Goal: Information Seeking & Learning: Learn about a topic

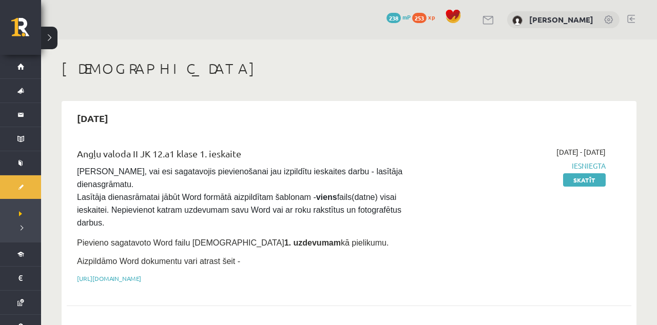
scroll to position [568, 0]
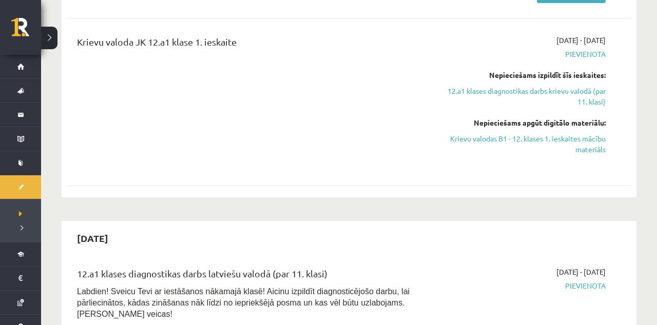
click at [4, 260] on li "Digitālie materiāli Programma Biežāk uzdotie jautājumi" at bounding box center [20, 254] width 41 height 24
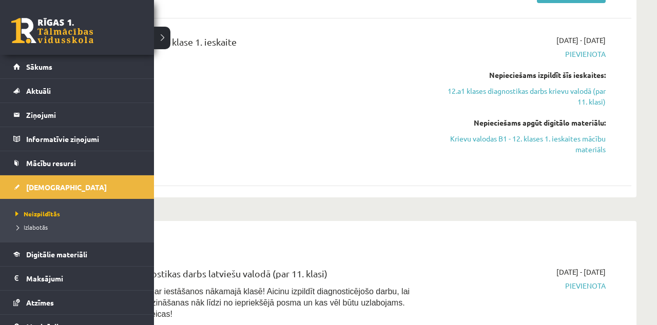
click at [41, 254] on span "Digitālie materiāli" at bounding box center [56, 254] width 61 height 9
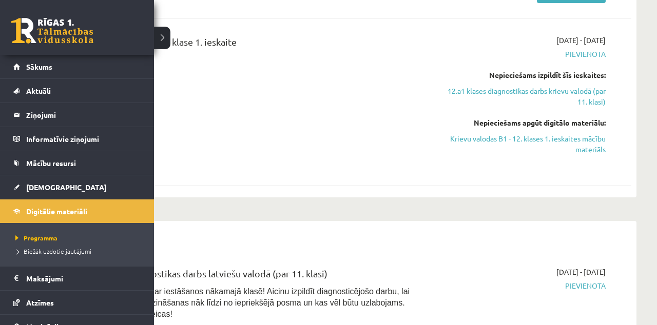
click at [46, 208] on span "Digitālie materiāli" at bounding box center [56, 211] width 61 height 9
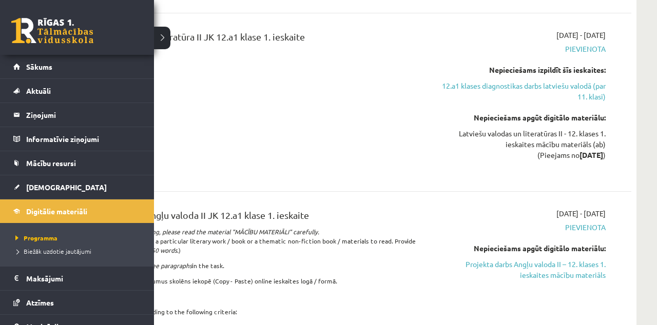
scroll to position [900, 0]
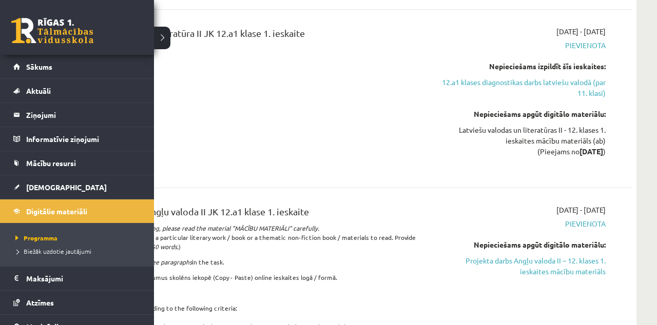
click at [37, 238] on span "Programma" at bounding box center [35, 238] width 45 height 8
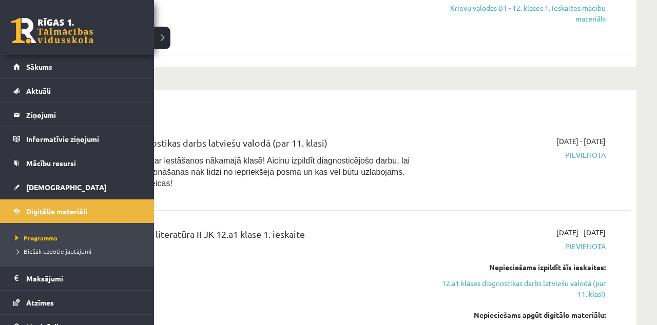
scroll to position [683, 0]
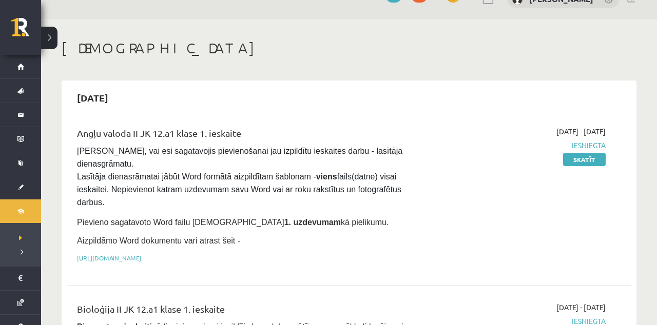
scroll to position [0, 0]
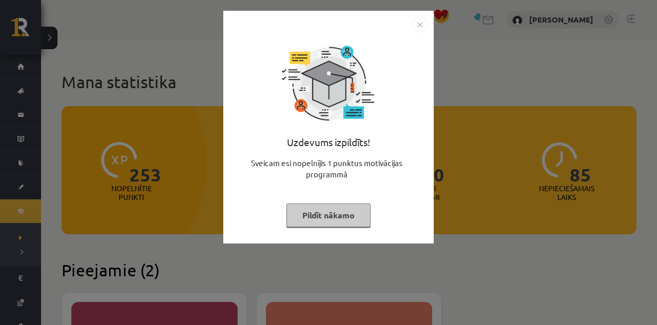
click at [423, 32] on img "Close" at bounding box center [419, 24] width 15 height 15
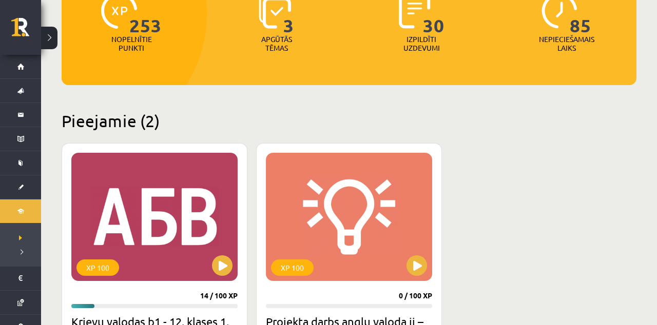
scroll to position [150, 0]
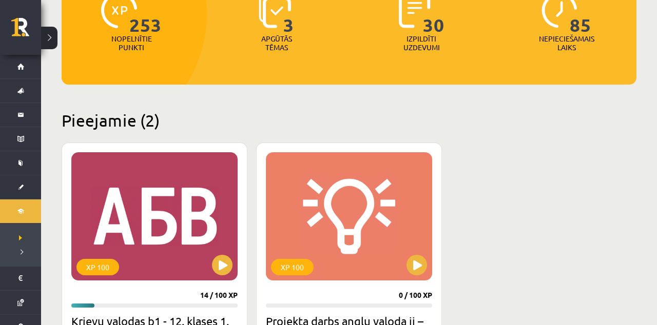
click at [105, 232] on div "XP 100" at bounding box center [154, 216] width 166 height 128
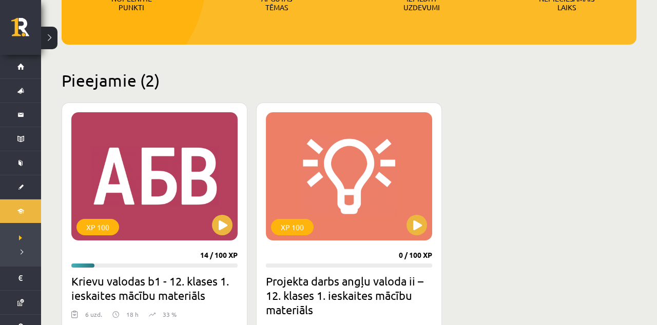
scroll to position [198, 0]
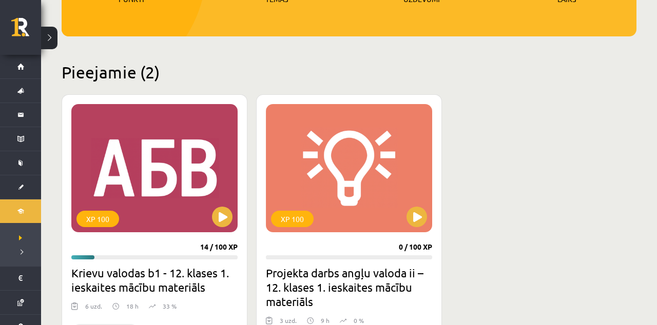
click at [97, 164] on div "XP 100" at bounding box center [154, 168] width 166 height 128
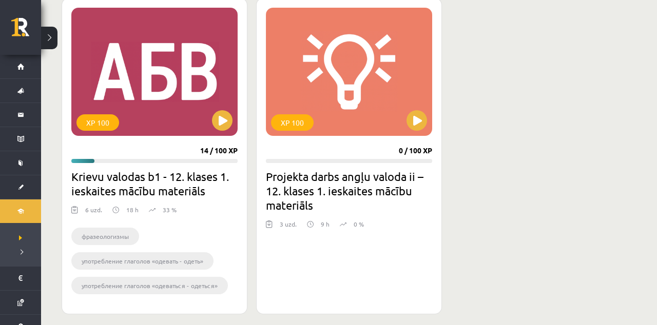
scroll to position [321, 0]
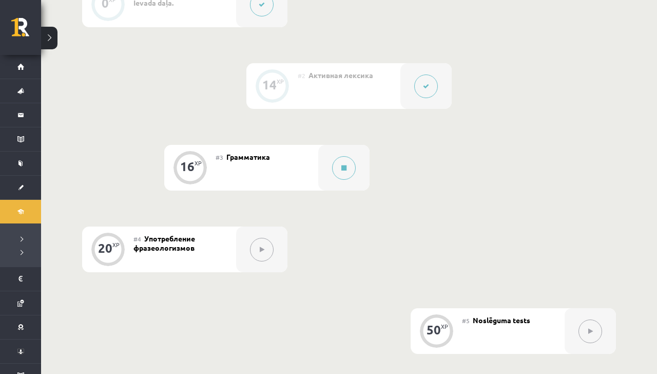
scroll to position [356, 0]
click at [188, 161] on div "16" at bounding box center [187, 165] width 14 height 9
click at [348, 170] on button at bounding box center [344, 167] width 24 height 24
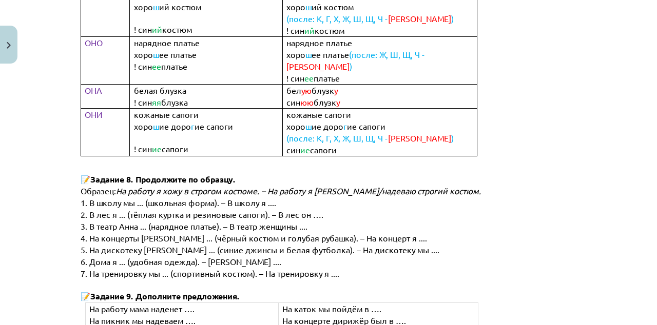
scroll to position [807, 0]
click at [626, 219] on div "Mācību tēma: Krievu valodas b1 - 12. klases 1. ieskaites mācību materiāls #3 Гр…" at bounding box center [328, 162] width 657 height 325
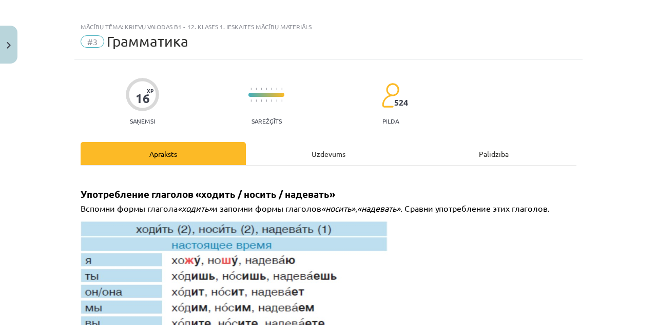
scroll to position [0, 0]
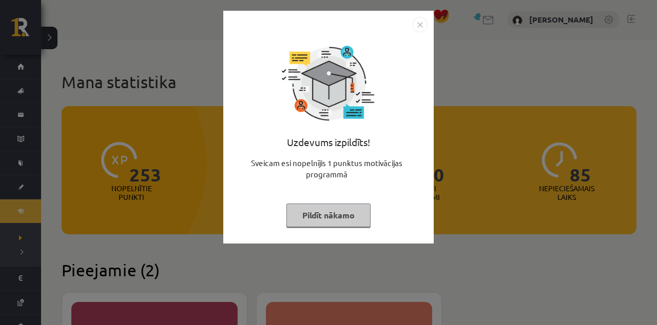
scroll to position [321, 0]
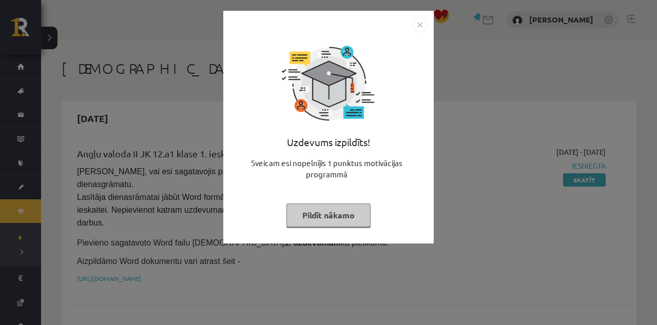
click at [425, 27] on img "Close" at bounding box center [419, 24] width 15 height 15
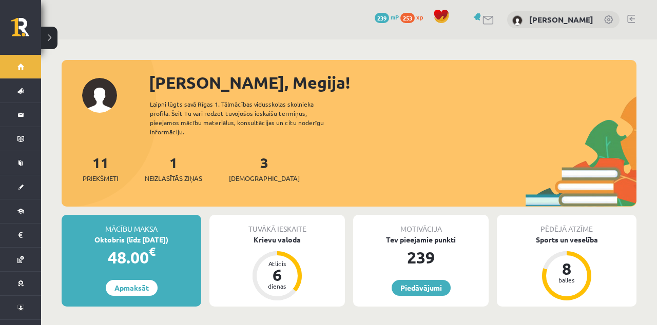
click at [634, 15] on link at bounding box center [631, 19] width 8 height 8
click at [18, 203] on link "Digitālie materiāli" at bounding box center [20, 212] width 41 height 24
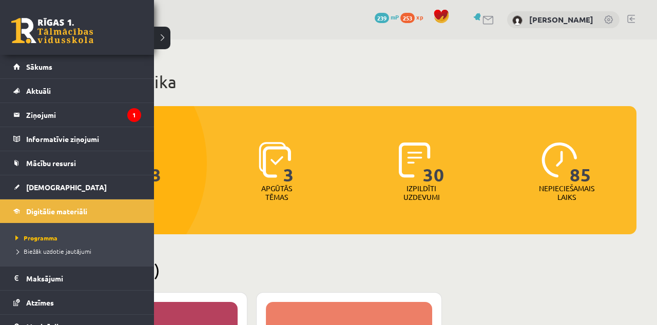
scroll to position [20, 0]
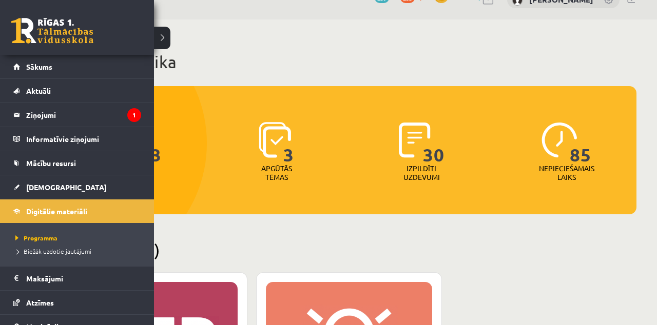
click at [490, 247] on h2 "Pieejamie (2)" at bounding box center [349, 250] width 575 height 20
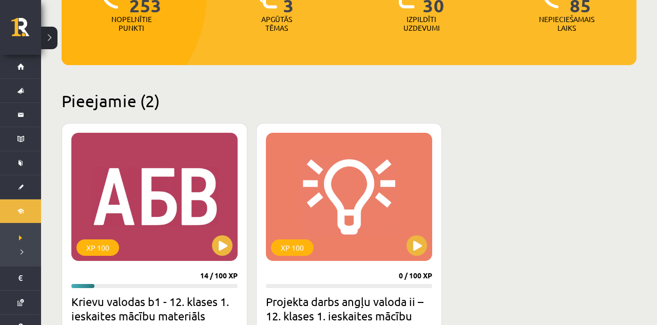
scroll to position [179, 0]
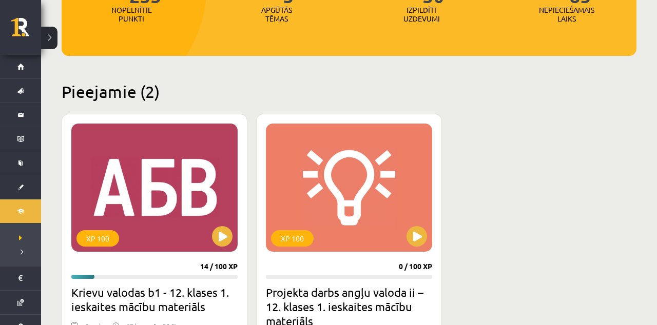
click at [199, 234] on div "XP 100" at bounding box center [154, 188] width 166 height 128
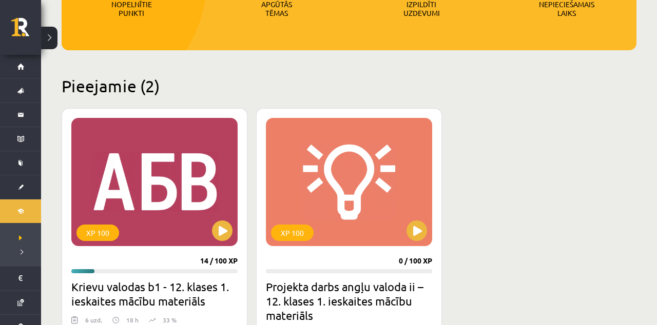
scroll to position [227, 0]
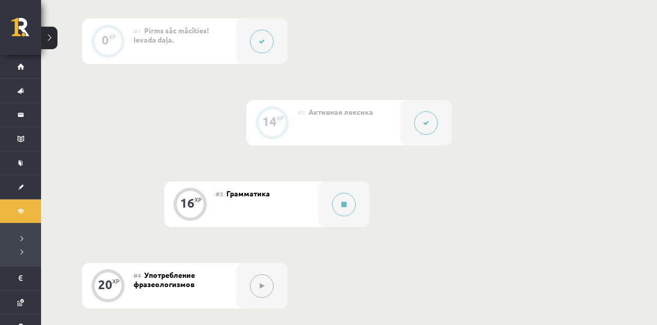
scroll to position [320, 0]
click at [349, 191] on button at bounding box center [344, 203] width 24 height 24
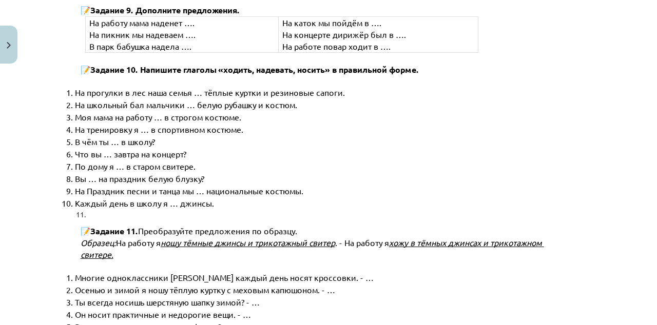
scroll to position [1093, 0]
